Goal: Navigation & Orientation: Find specific page/section

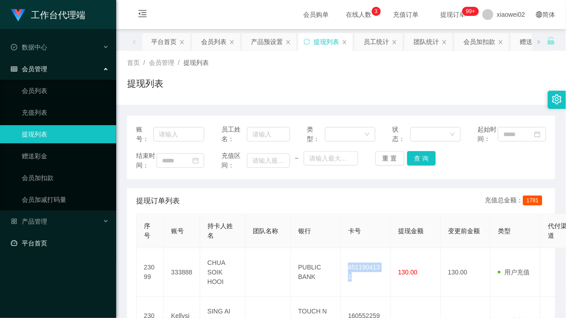
drag, startPoint x: 38, startPoint y: 238, endPoint x: 48, endPoint y: 137, distance: 101.8
click at [39, 237] on link "平台首页" at bounding box center [60, 243] width 98 height 18
